Goal: Task Accomplishment & Management: Use online tool/utility

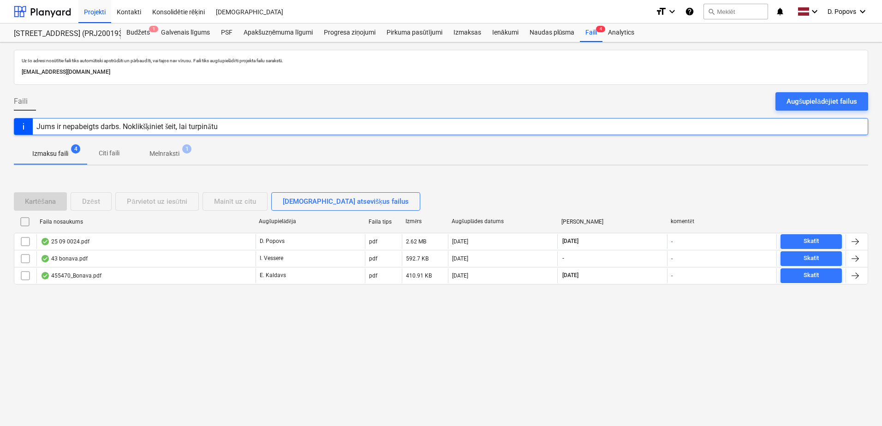
click at [385, 351] on div "Uz šo adresi nosūtītie faili tiks automātiski apstrādāti un pārbaudīti, vai taj…" at bounding box center [441, 234] width 882 height 384
drag, startPoint x: 800, startPoint y: 99, endPoint x: 821, endPoint y: 103, distance: 21.3
click at [802, 100] on div "Augšupielādējiet failus" at bounding box center [821, 101] width 71 height 12
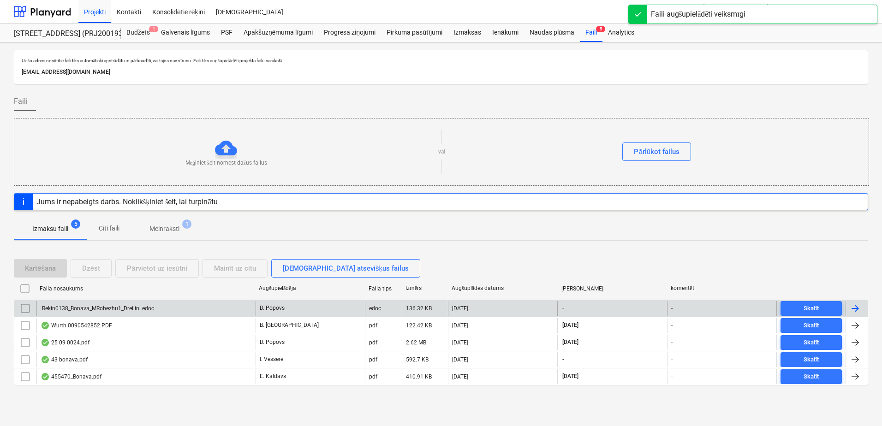
click at [188, 311] on div "Rekin0138_Bonava_MRobezhu1_Dreilini.edoc" at bounding box center [145, 308] width 219 height 15
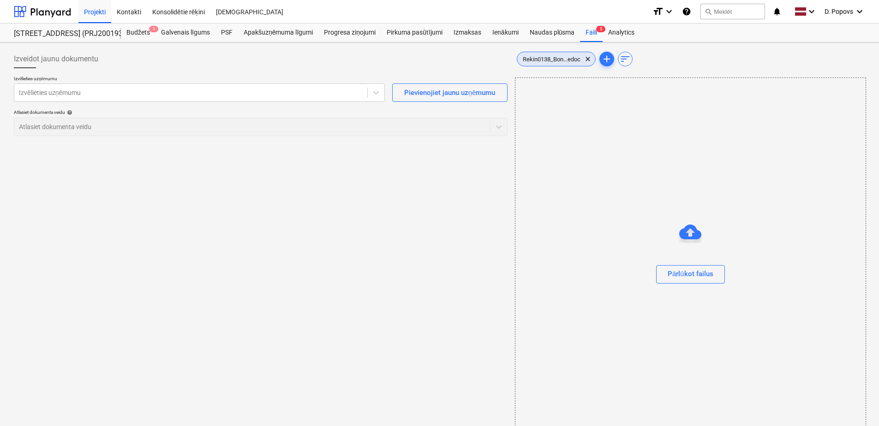
click at [538, 65] on div "Rekin0138_Bon...edoc clear" at bounding box center [556, 59] width 79 height 15
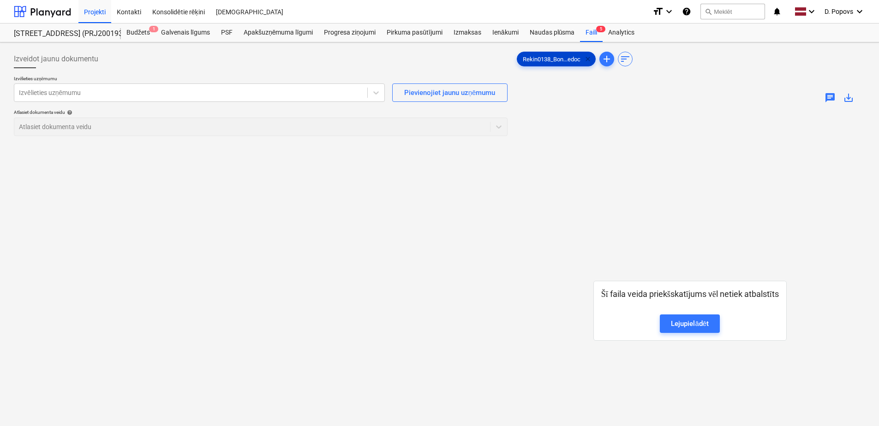
click at [593, 58] on span "clear" at bounding box center [587, 59] width 11 height 11
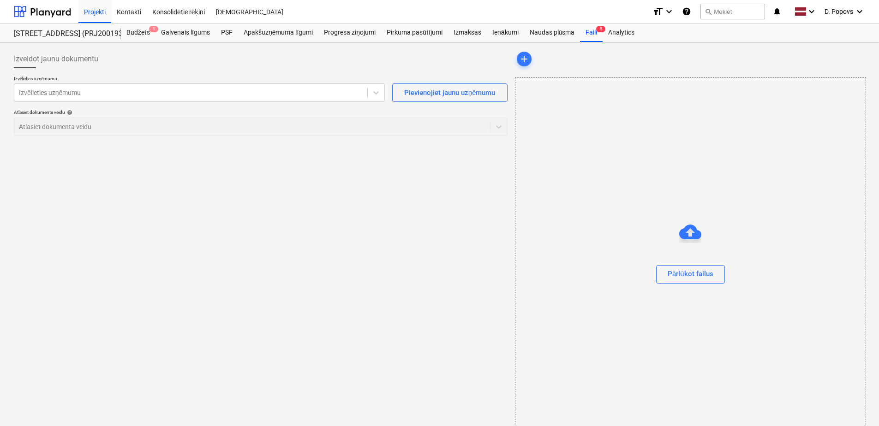
click at [442, 259] on div "Izveidot jaunu dokumentu Izvēlieties uzņēmumu Izvēlieties uzņēmumu Pievienojiet…" at bounding box center [260, 242] width 501 height 392
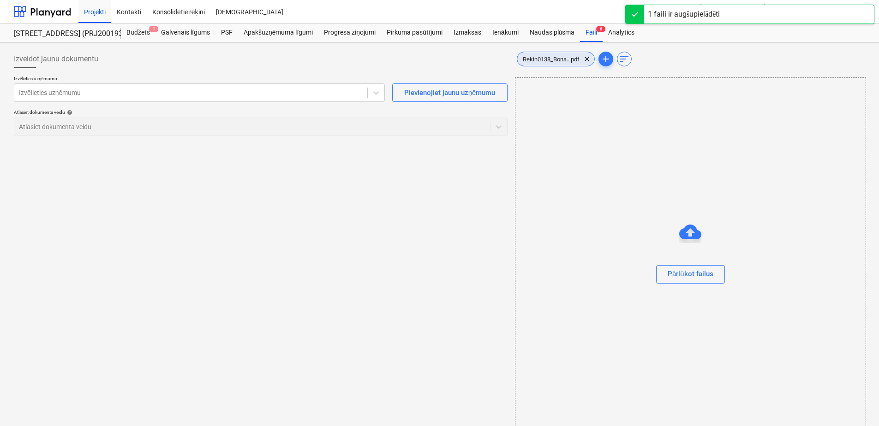
click at [532, 64] on div "Rekin0138_Bona...pdf clear" at bounding box center [556, 59] width 78 height 15
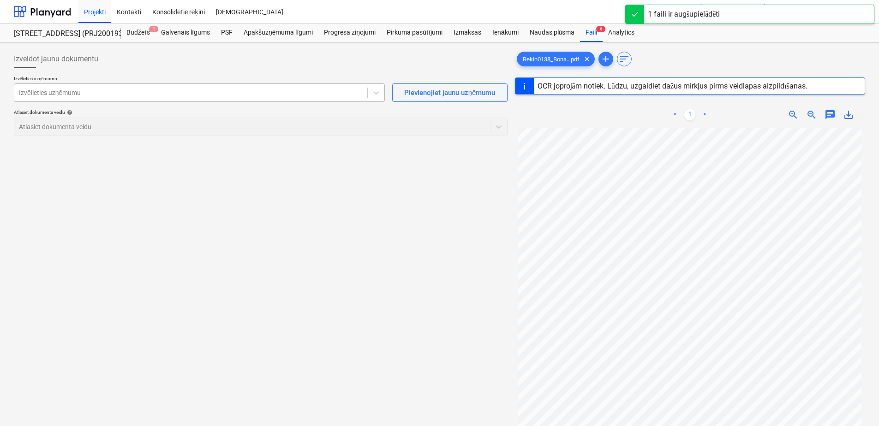
click at [208, 96] on div at bounding box center [191, 92] width 344 height 9
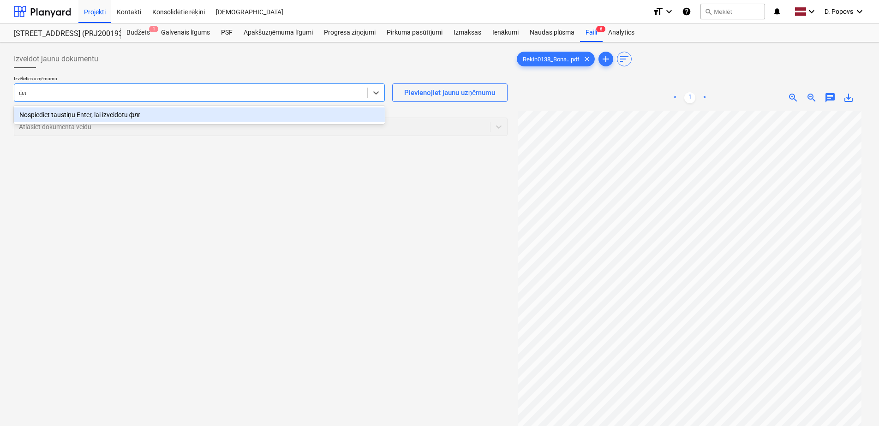
type input "ф"
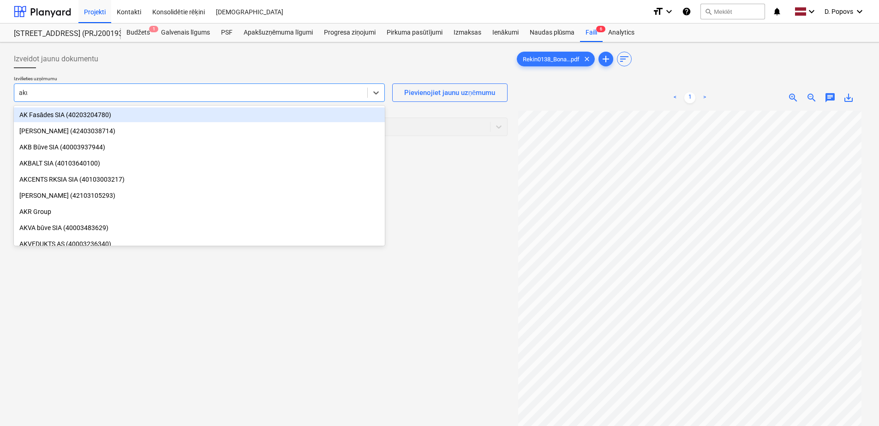
type input "akus"
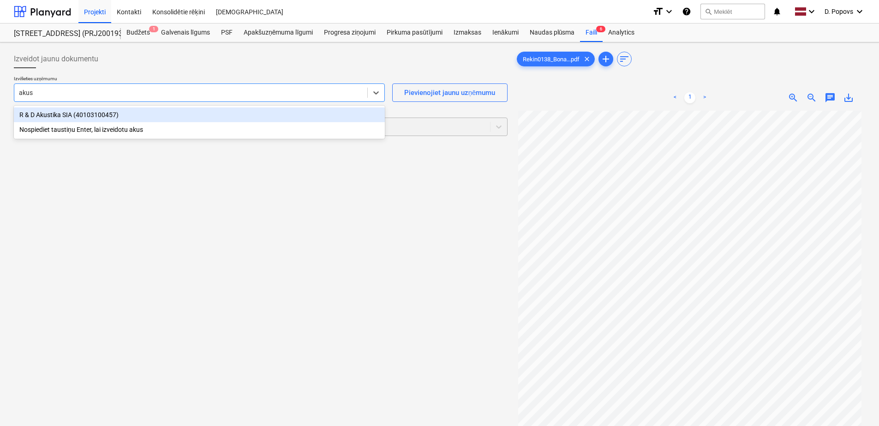
click at [206, 116] on div "R & D Akustika SIA (40103100457)" at bounding box center [199, 114] width 371 height 15
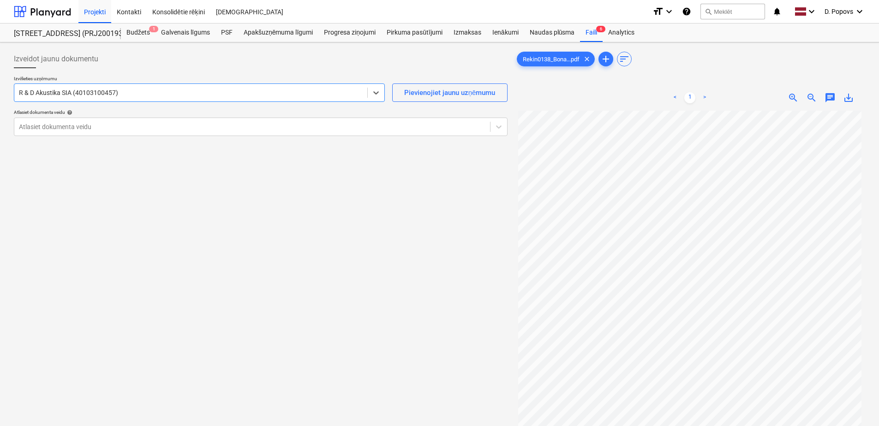
click at [181, 137] on div "Izvēlieties uzņēmumu option R & D Akustika SIA (40103100457) , selected. Select…" at bounding box center [261, 110] width 494 height 68
drag, startPoint x: 190, startPoint y: 127, endPoint x: 193, endPoint y: 134, distance: 8.1
click at [190, 126] on div at bounding box center [252, 126] width 466 height 9
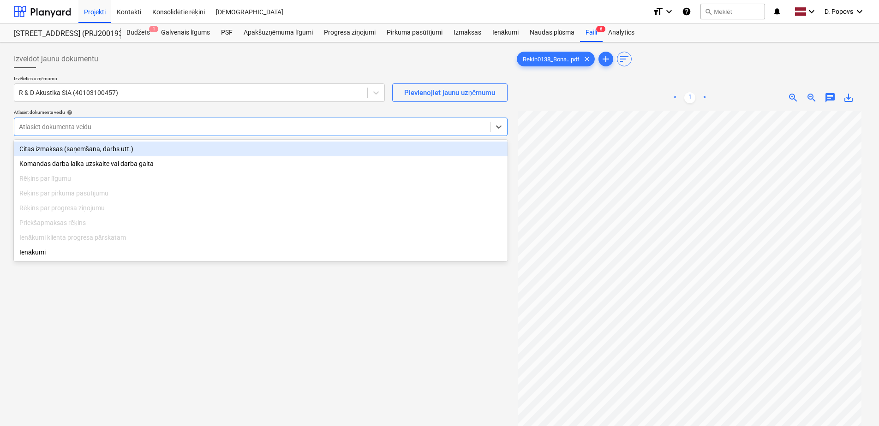
click at [182, 153] on div "Citas izmaksas (saņemšana, darbs utt.)" at bounding box center [261, 149] width 494 height 15
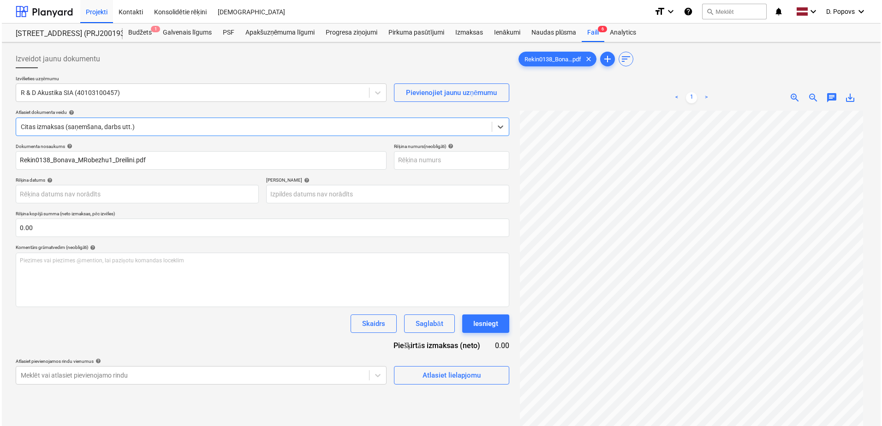
scroll to position [92, 0]
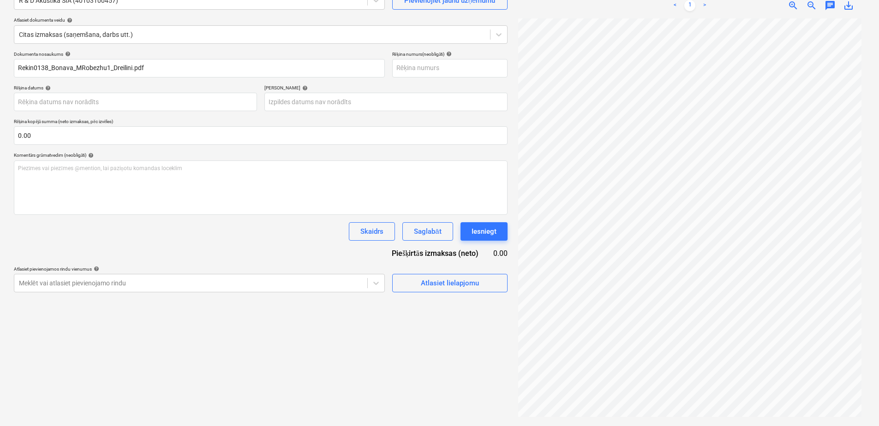
click at [455, 271] on div "Atlasiet lielapjomu" at bounding box center [449, 279] width 115 height 26
click at [454, 282] on div "Atlasiet lielapjomu" at bounding box center [450, 283] width 58 height 12
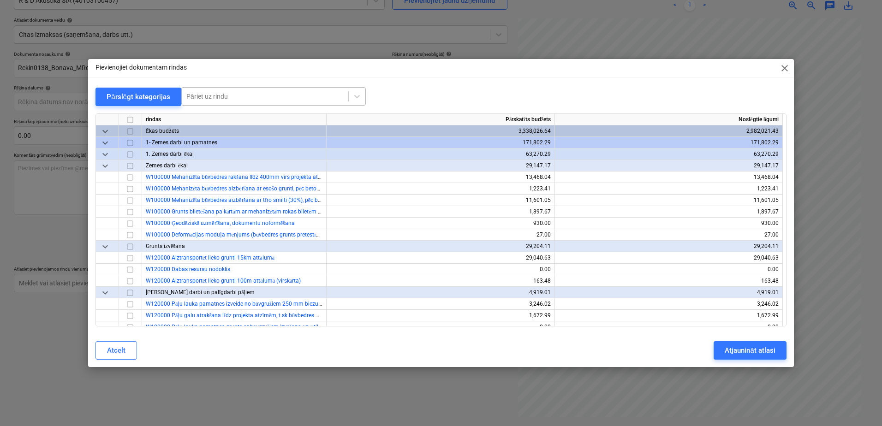
click at [205, 101] on div at bounding box center [264, 96] width 157 height 9
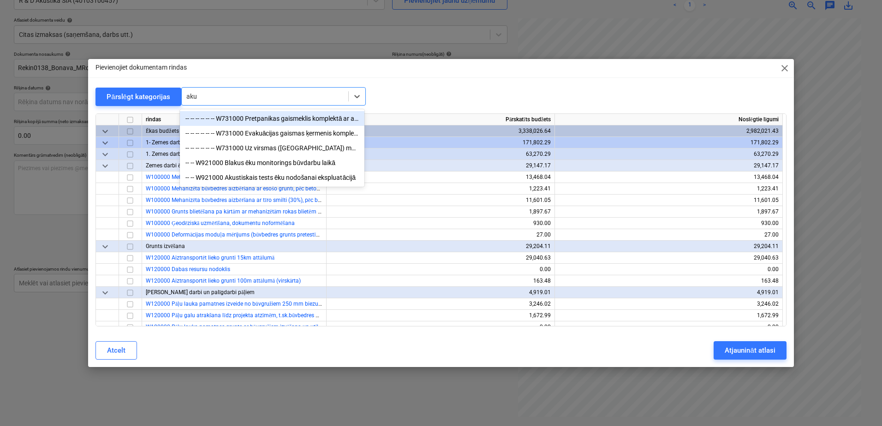
type input "akus"
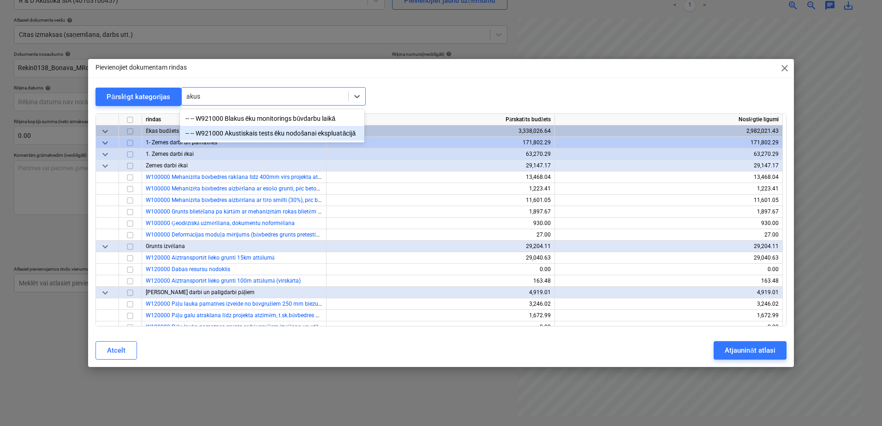
click at [267, 137] on div "-- -- W921000 Akustiskais tests ēku nodošanai ekspluatācijā" at bounding box center [272, 133] width 184 height 15
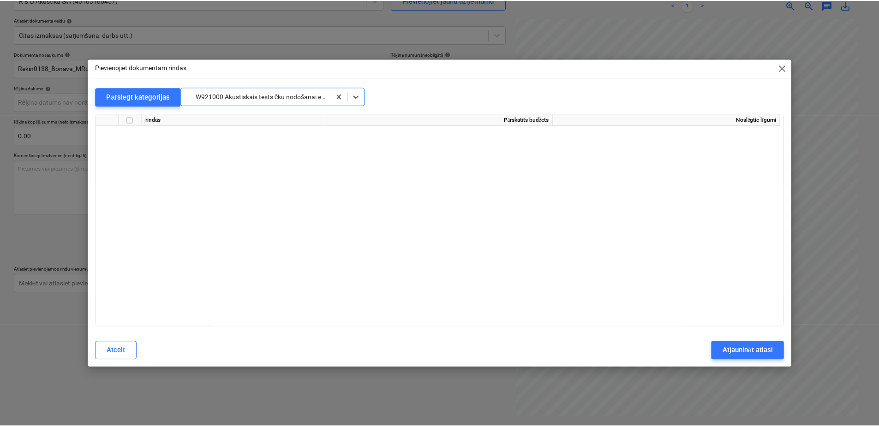
scroll to position [8487, 0]
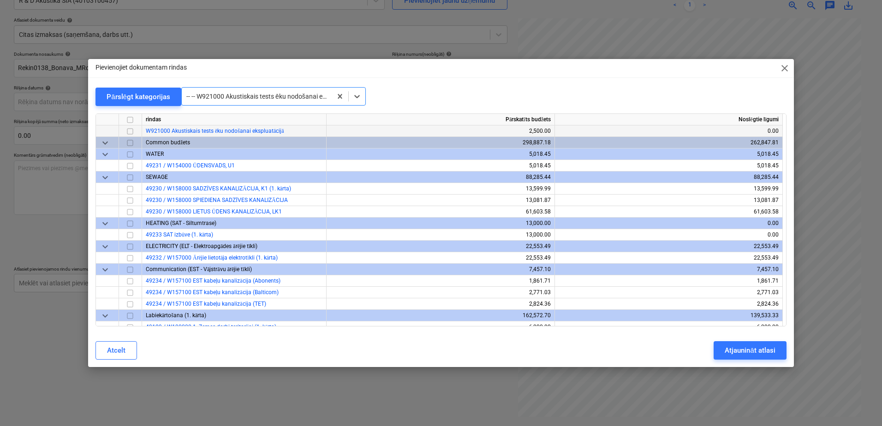
click at [129, 130] on input "checkbox" at bounding box center [130, 131] width 11 height 11
click at [726, 347] on div "Atjaunināt atlasi" at bounding box center [750, 351] width 50 height 12
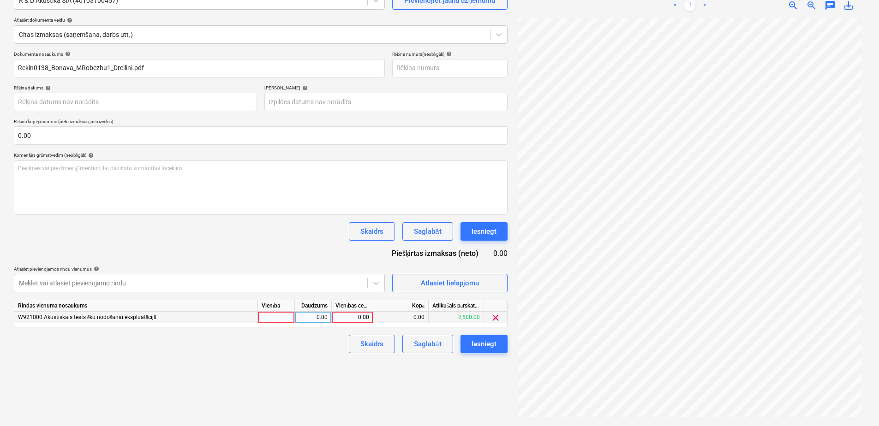
click at [357, 314] on div "0.00" at bounding box center [352, 318] width 34 height 12
type input "820"
click at [269, 338] on div "Skaidrs Saglabāt Iesniegt" at bounding box center [261, 344] width 494 height 18
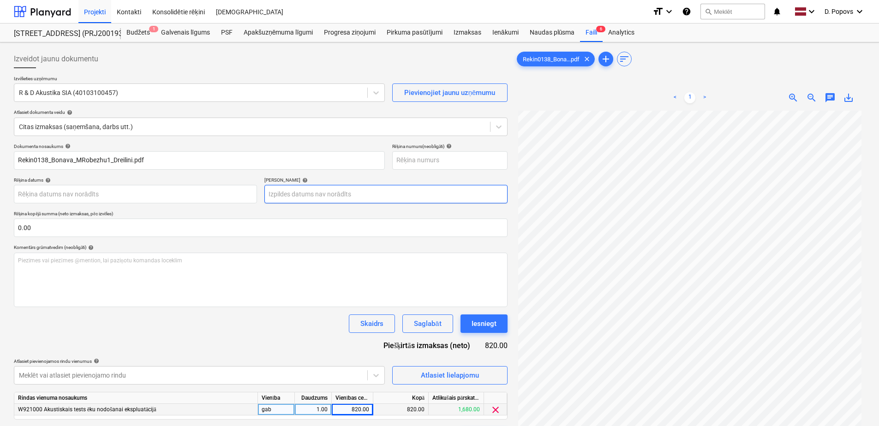
scroll to position [0, 0]
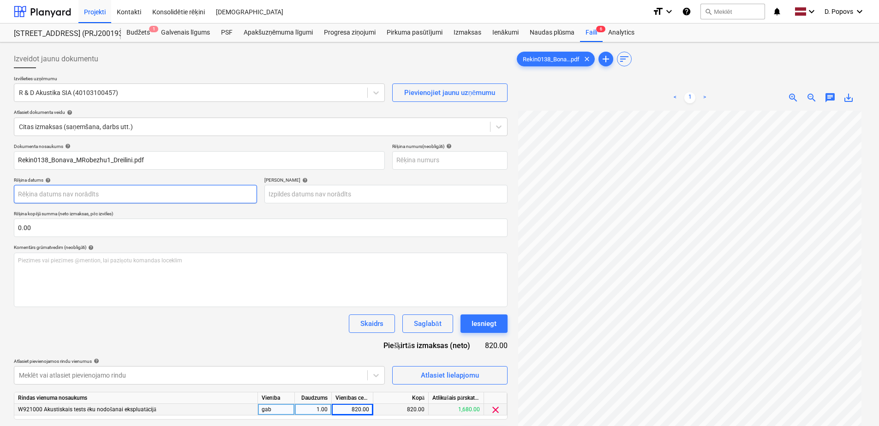
click at [92, 192] on body "Projekti Kontakti Konsolidētie rēķini Iesūtne format_size keyboard_arrow_down h…" at bounding box center [439, 213] width 879 height 426
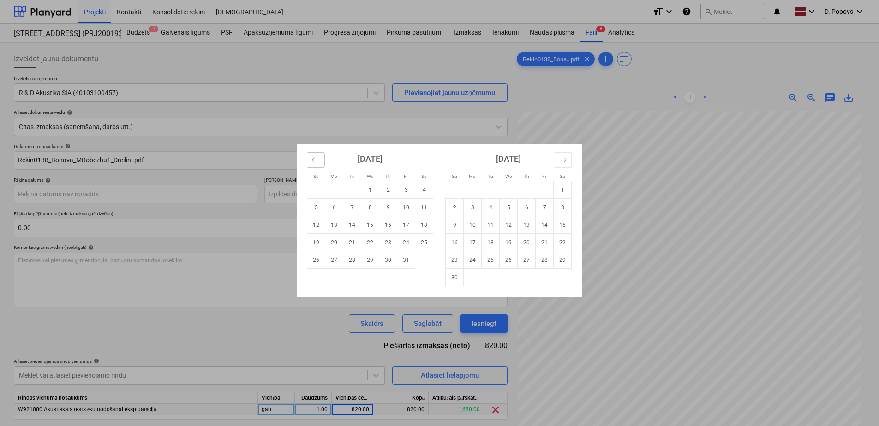
click at [317, 164] on icon "Move backward to switch to the previous month." at bounding box center [315, 159] width 9 height 9
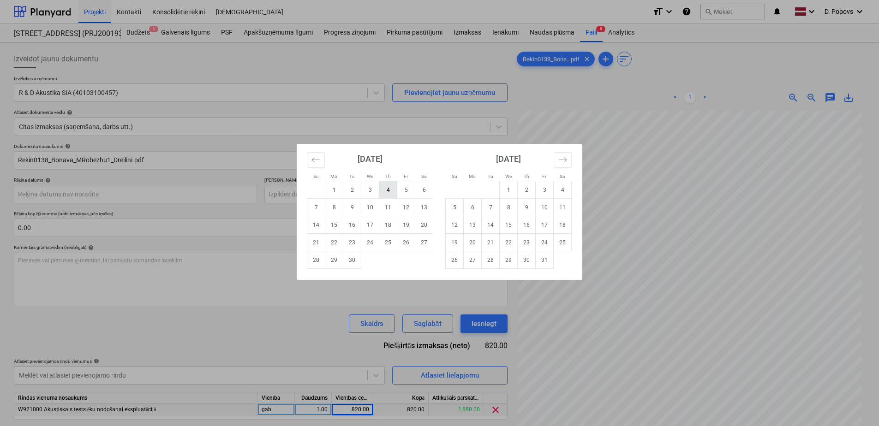
click at [386, 190] on td "4" at bounding box center [388, 190] width 18 height 18
type input "[DATE]"
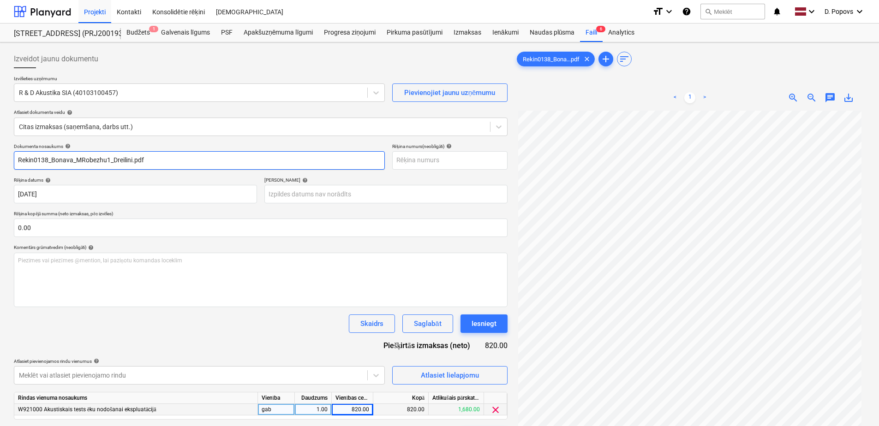
click at [179, 165] on input "Rekin0138_Bonava_MRobezhu1_Dreilini.pdf" at bounding box center [199, 160] width 371 height 18
drag, startPoint x: 176, startPoint y: 162, endPoint x: -2, endPoint y: 183, distance: 179.2
click at [0, 183] on html "Projekti Kontakti Konsolidētie rēķini Iesūtne format_size keyboard_arrow_down h…" at bounding box center [439, 213] width 879 height 426
drag, startPoint x: 81, startPoint y: 168, endPoint x: -2, endPoint y: 175, distance: 83.3
click at [0, 175] on html "Projekti Kontakti Konsolidētie rēķini Iesūtne format_size keyboard_arrow_down h…" at bounding box center [439, 213] width 879 height 426
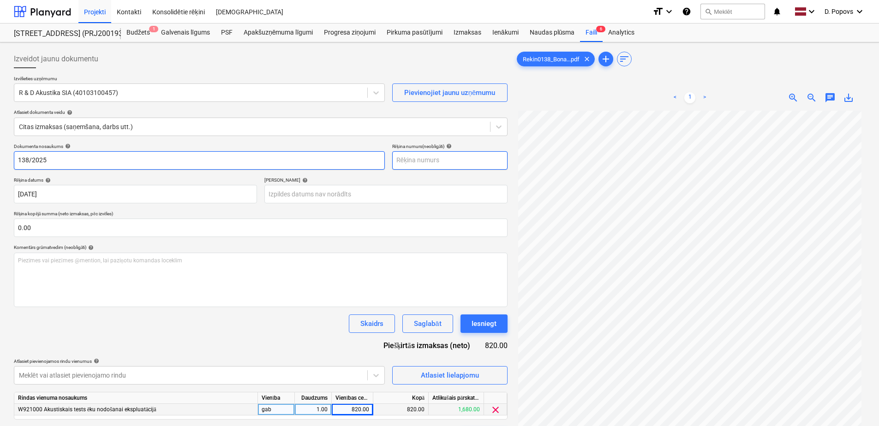
type input "138/2025"
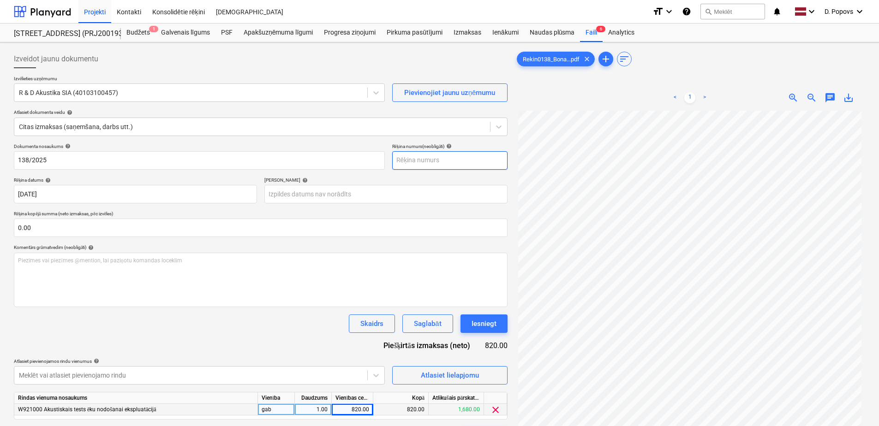
click at [440, 161] on input "text" at bounding box center [449, 160] width 115 height 18
paste input "138/2025"
type input "138/2025"
click at [189, 315] on div "Skaidrs Saglabāt Iesniegt" at bounding box center [261, 324] width 494 height 18
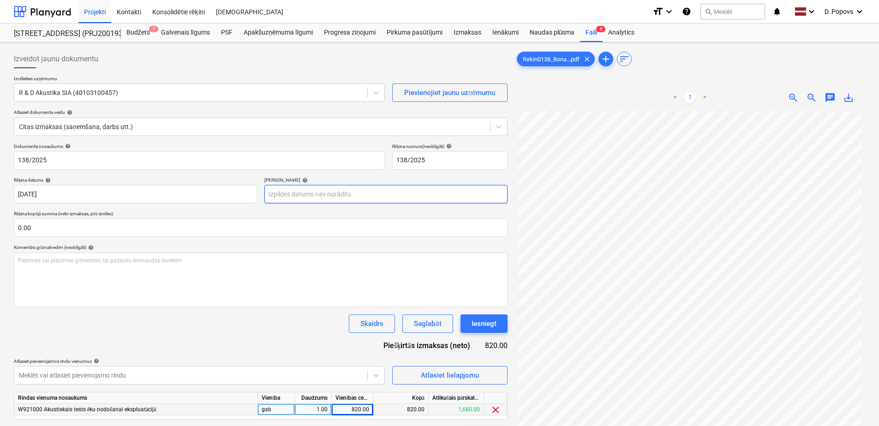
click at [357, 195] on body "Projekti Kontakti Konsolidētie rēķini Iesūtne format_size keyboard_arrow_down h…" at bounding box center [439, 213] width 879 height 426
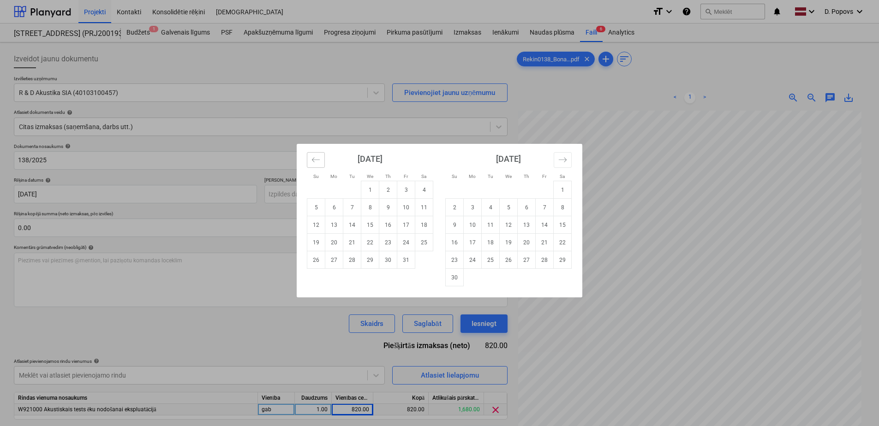
click at [312, 160] on icon "Move backward to switch to the previous month." at bounding box center [315, 159] width 9 height 9
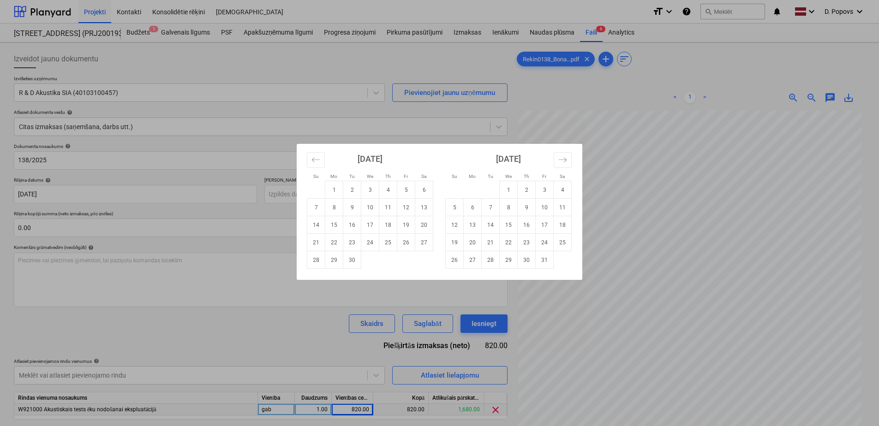
drag, startPoint x: 389, startPoint y: 189, endPoint x: 381, endPoint y: 208, distance: 21.3
click at [388, 190] on td "4" at bounding box center [388, 190] width 18 height 18
type input "[DATE]"
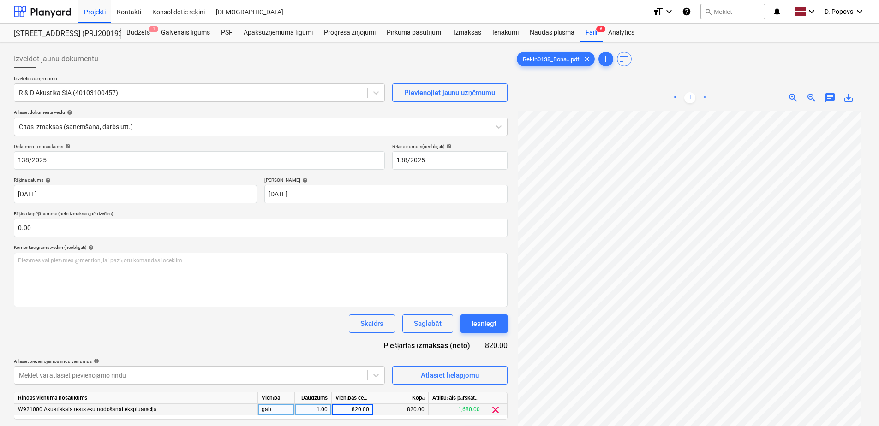
click at [304, 318] on div "Skaidrs Saglabāt Iesniegt" at bounding box center [261, 324] width 494 height 18
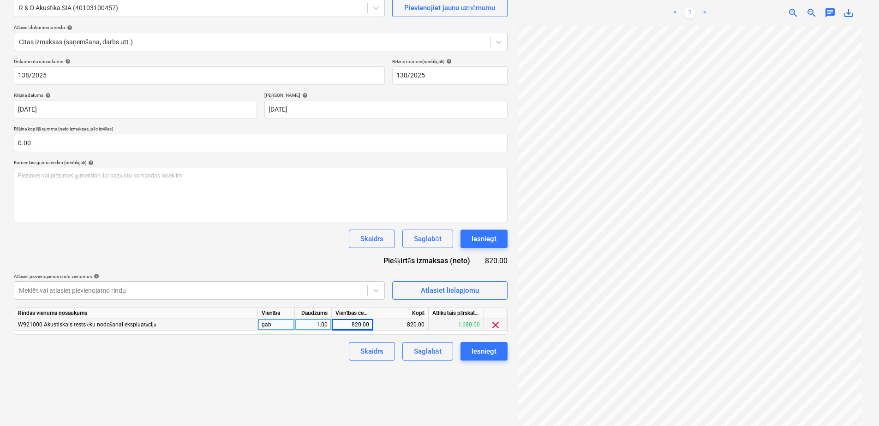
scroll to position [92, 0]
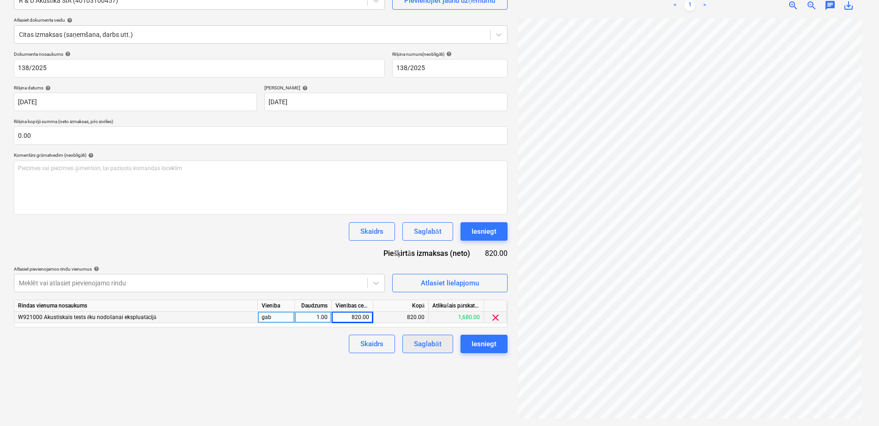
click at [429, 350] on div "Saglabāt" at bounding box center [427, 344] width 27 height 12
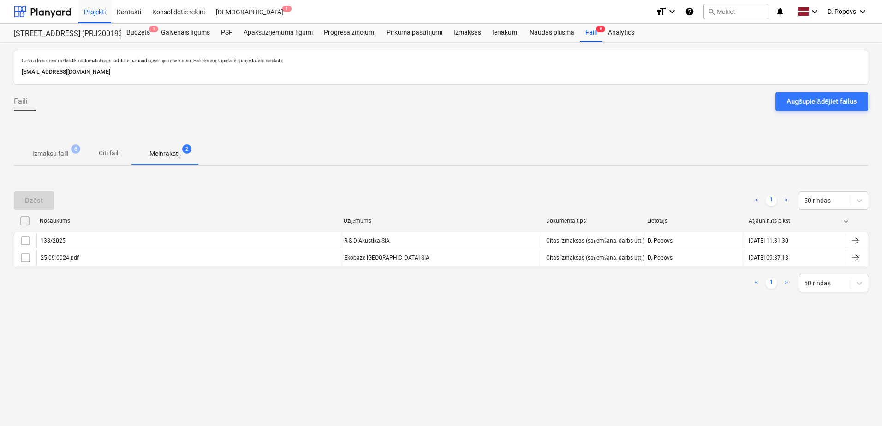
click at [77, 160] on span "Izmaksu faili 6" at bounding box center [50, 153] width 73 height 17
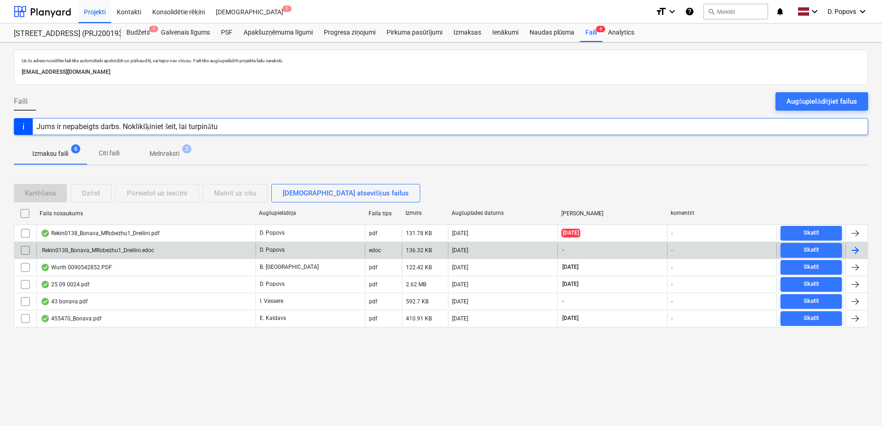
click at [24, 253] on input "checkbox" at bounding box center [25, 250] width 15 height 15
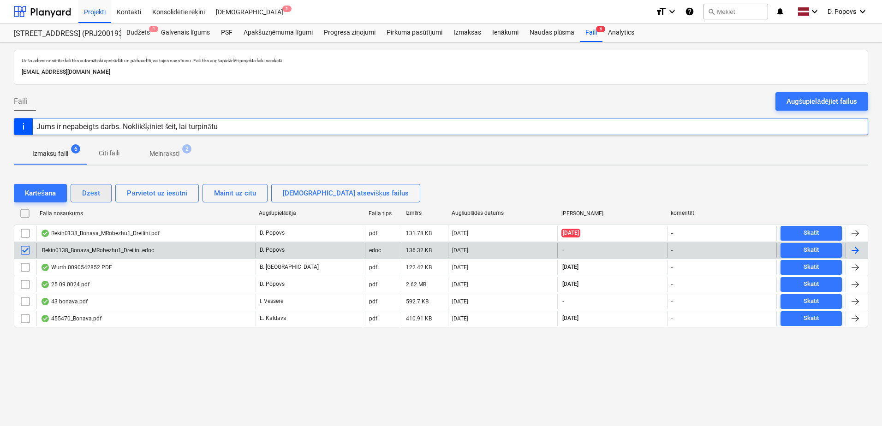
click at [90, 189] on div "Dzēst" at bounding box center [91, 193] width 18 height 12
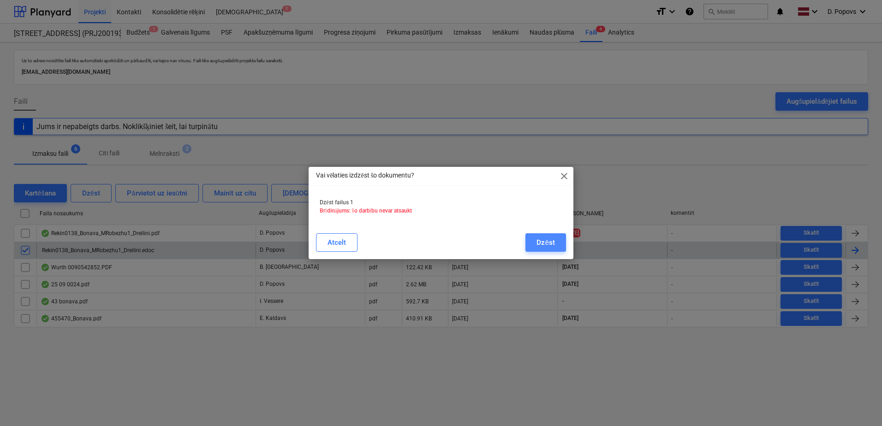
click at [535, 244] on button "Dzēst" at bounding box center [545, 242] width 40 height 18
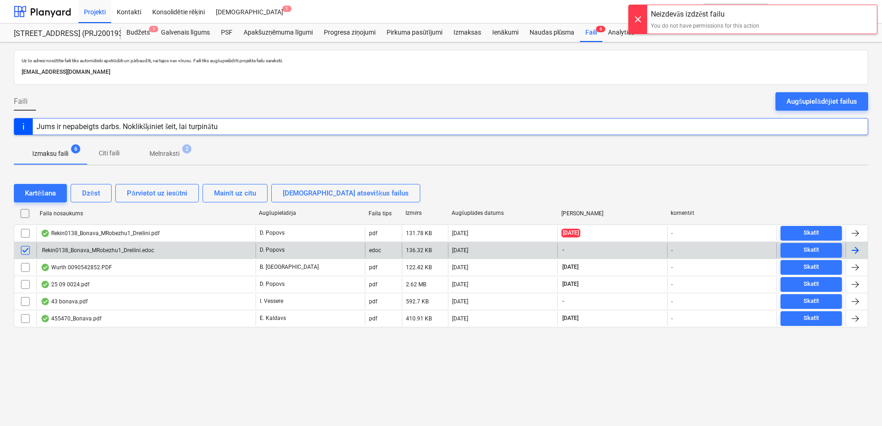
click at [354, 387] on div "Uz šo adresi nosūtītie faili tiks automātiski apstrādāti un pārbaudīti, vai taj…" at bounding box center [441, 234] width 882 height 384
click at [499, 110] on div "Faili Augšupielādējiet failus" at bounding box center [441, 105] width 854 height 26
